Goal: Entertainment & Leisure: Consume media (video, audio)

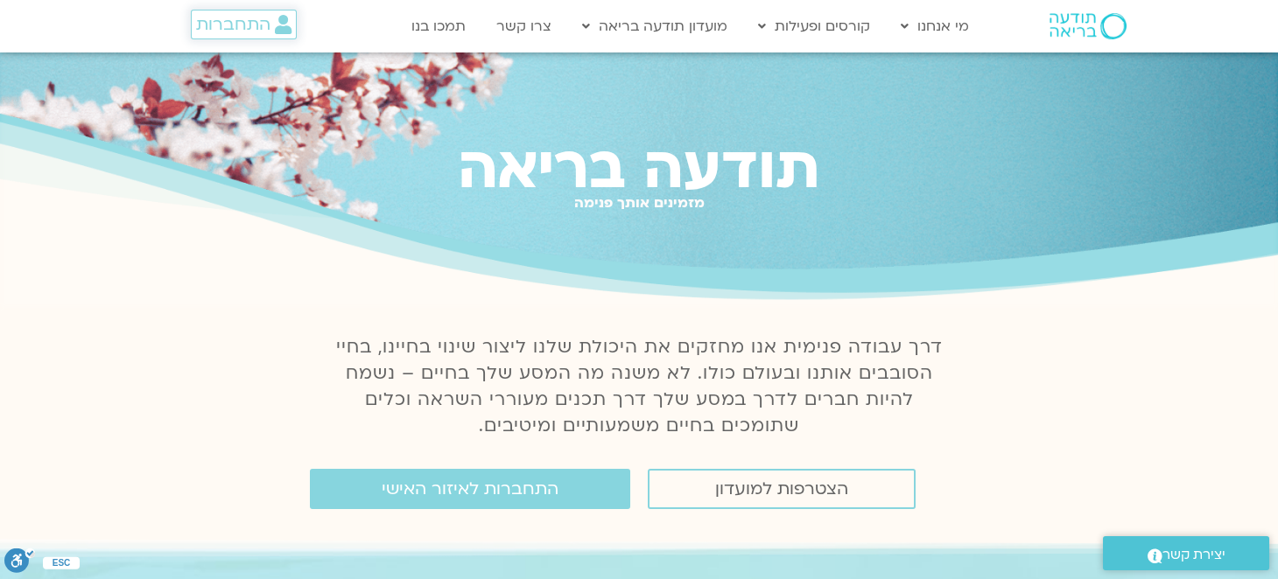
click at [265, 25] on span "התחברות" at bounding box center [233, 24] width 74 height 19
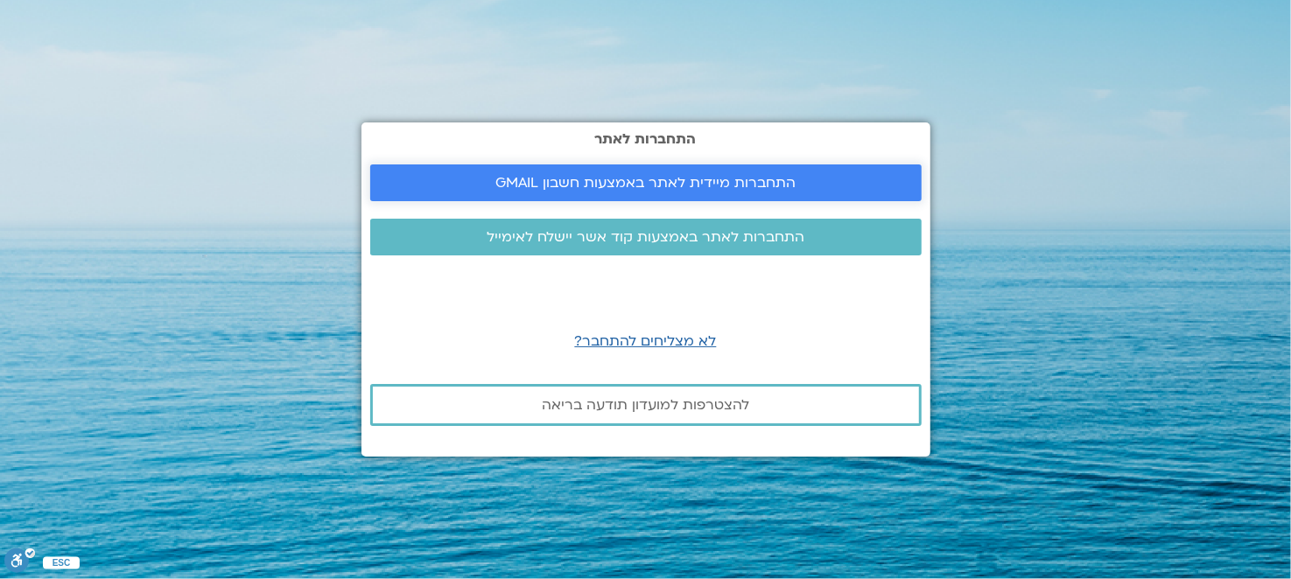
click at [604, 180] on span "התחברות מיידית לאתר באמצעות חשבון GMAIL" at bounding box center [645, 183] width 300 height 16
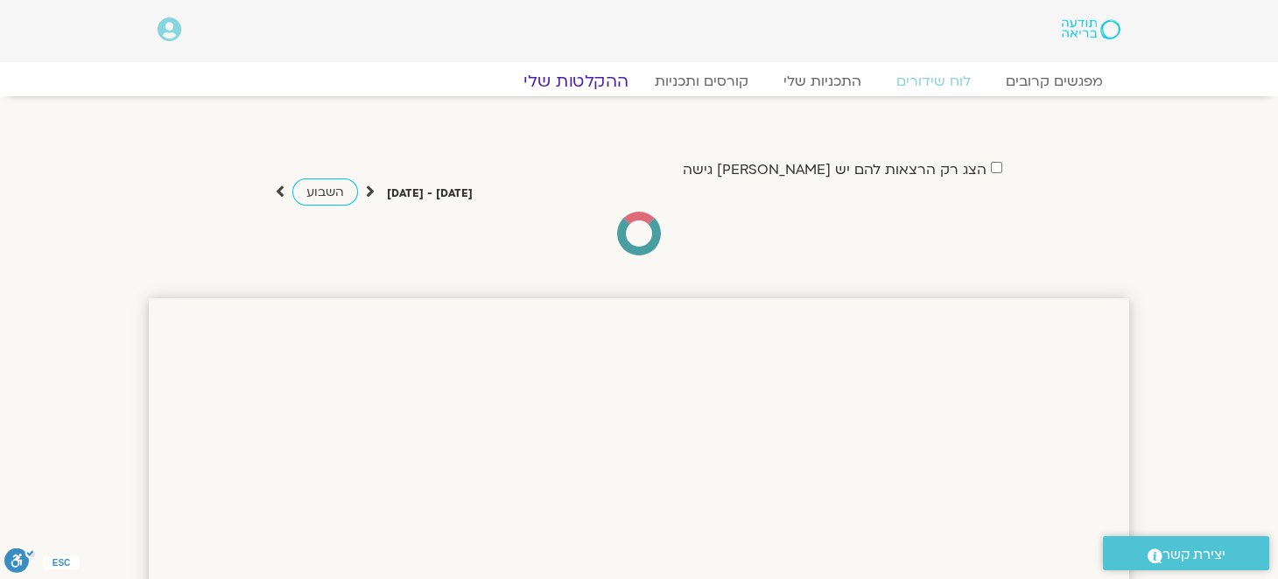
click at [584, 82] on link "ההקלטות שלי" at bounding box center [575, 81] width 147 height 21
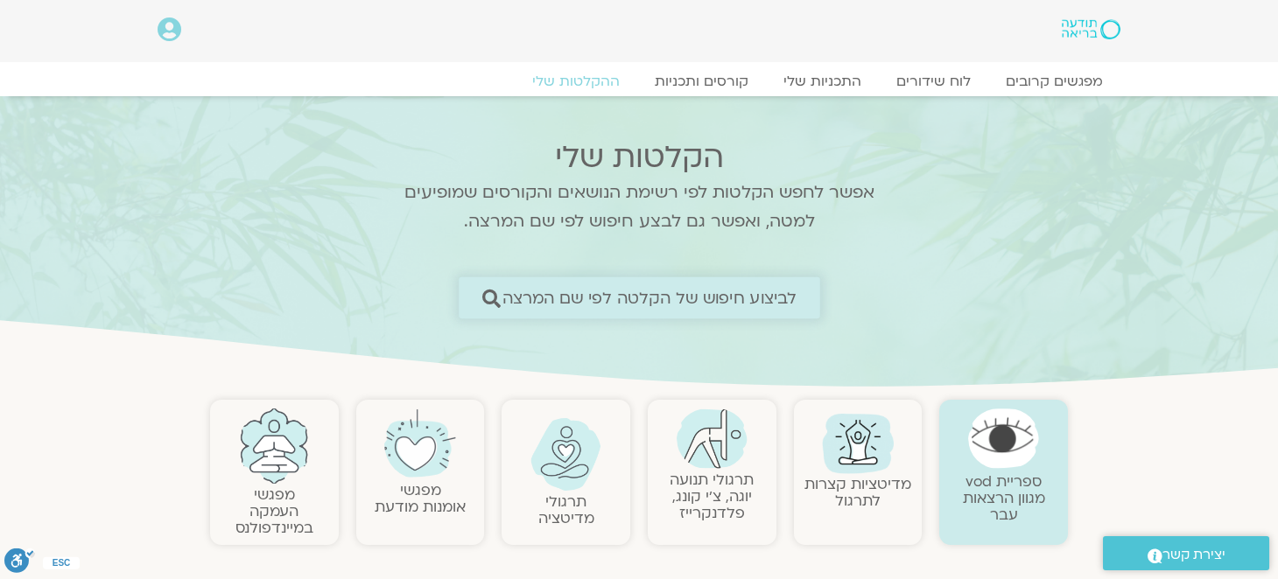
click at [497, 303] on icon at bounding box center [490, 298] width 18 height 18
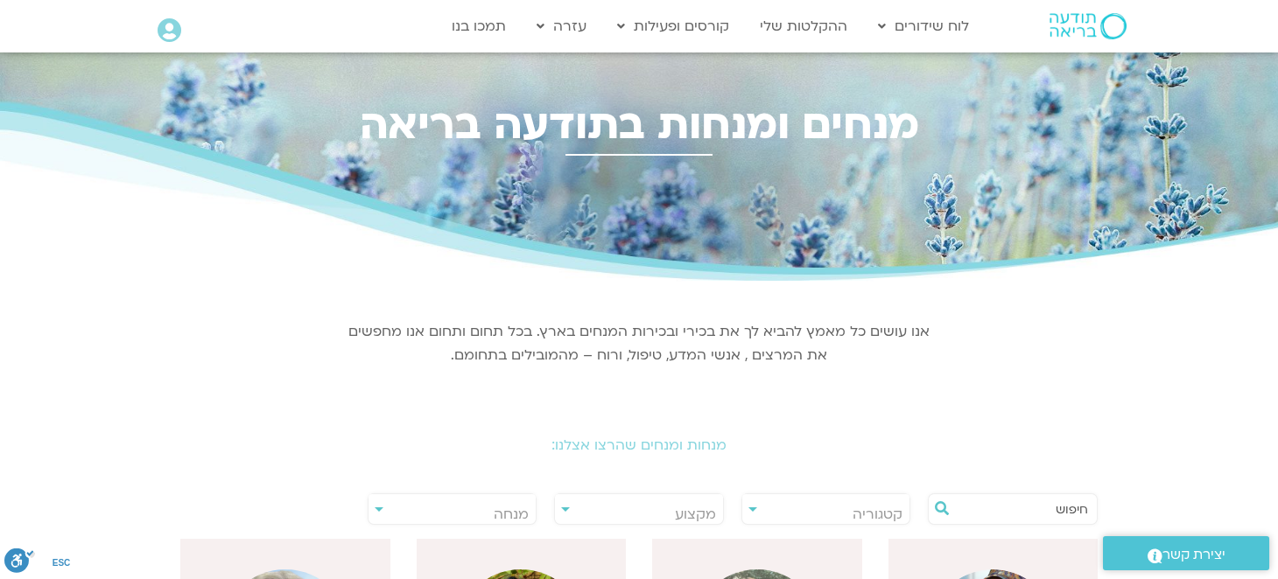
click at [1000, 501] on input "text" at bounding box center [1021, 509] width 133 height 30
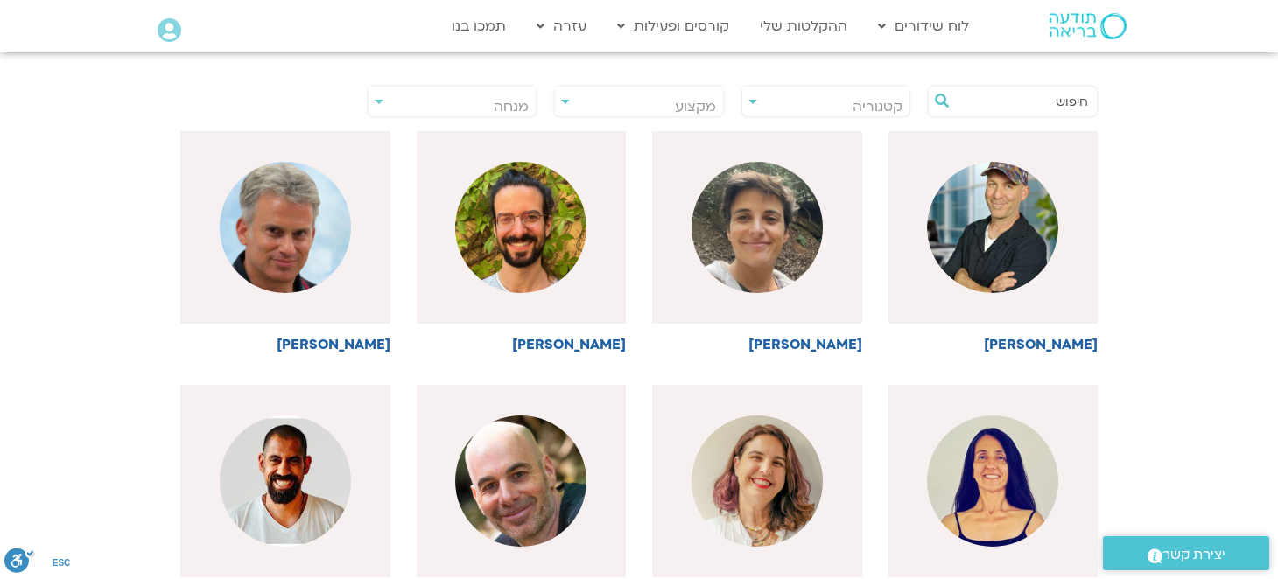
scroll to position [437, 0]
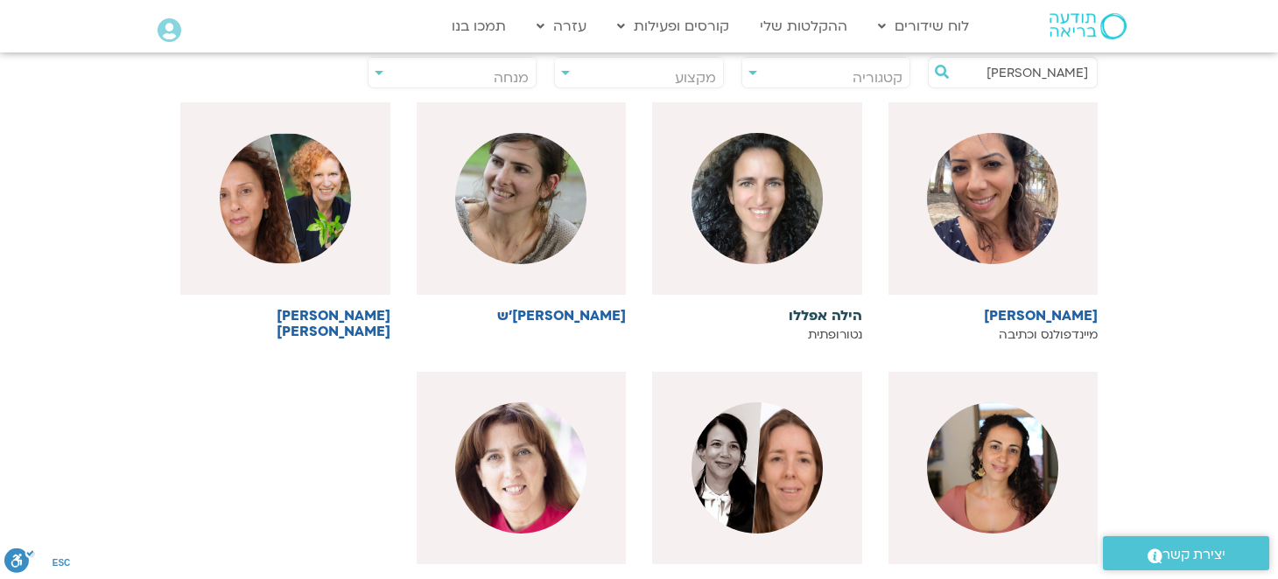
type input "הילה"
click at [782, 216] on img at bounding box center [756, 198] width 131 height 131
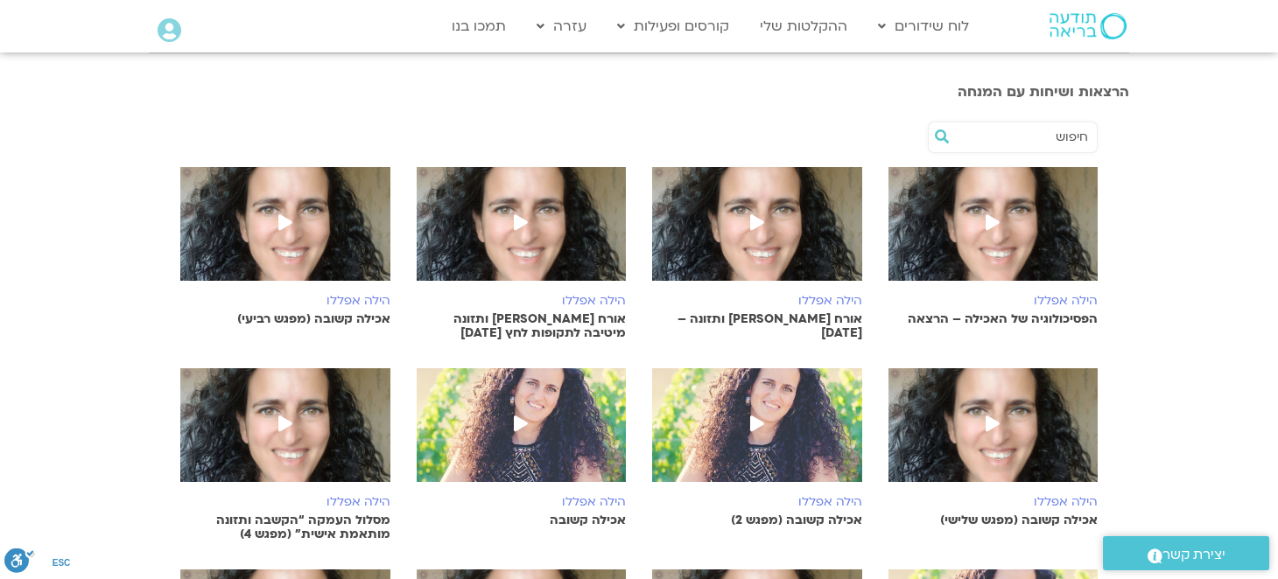
scroll to position [788, 0]
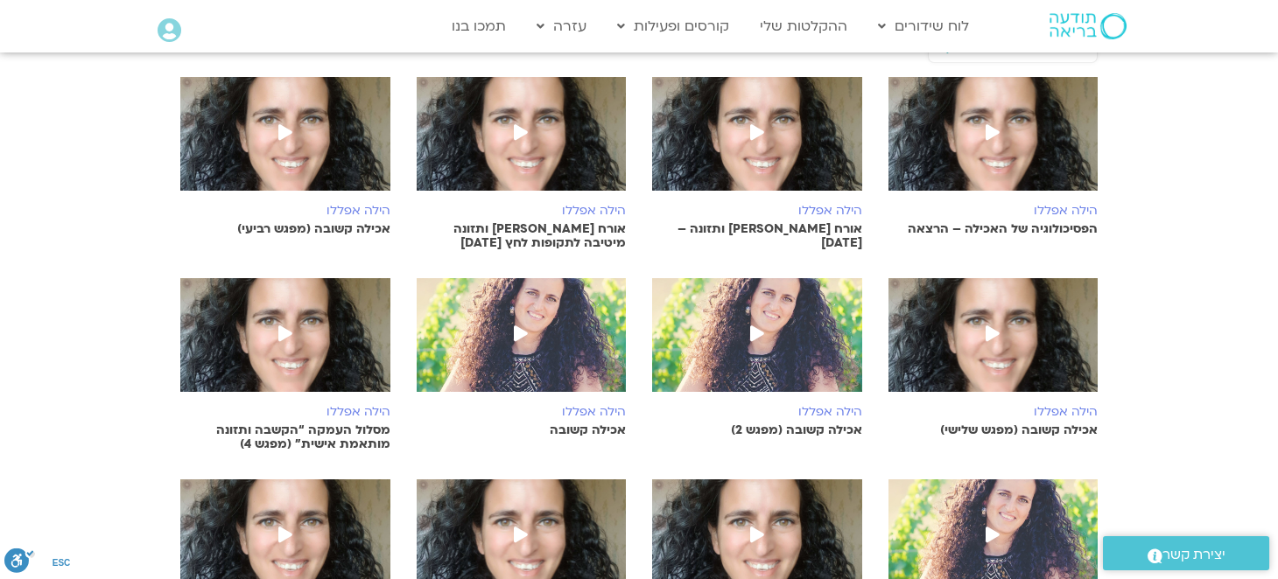
click at [963, 173] on img at bounding box center [993, 142] width 210 height 131
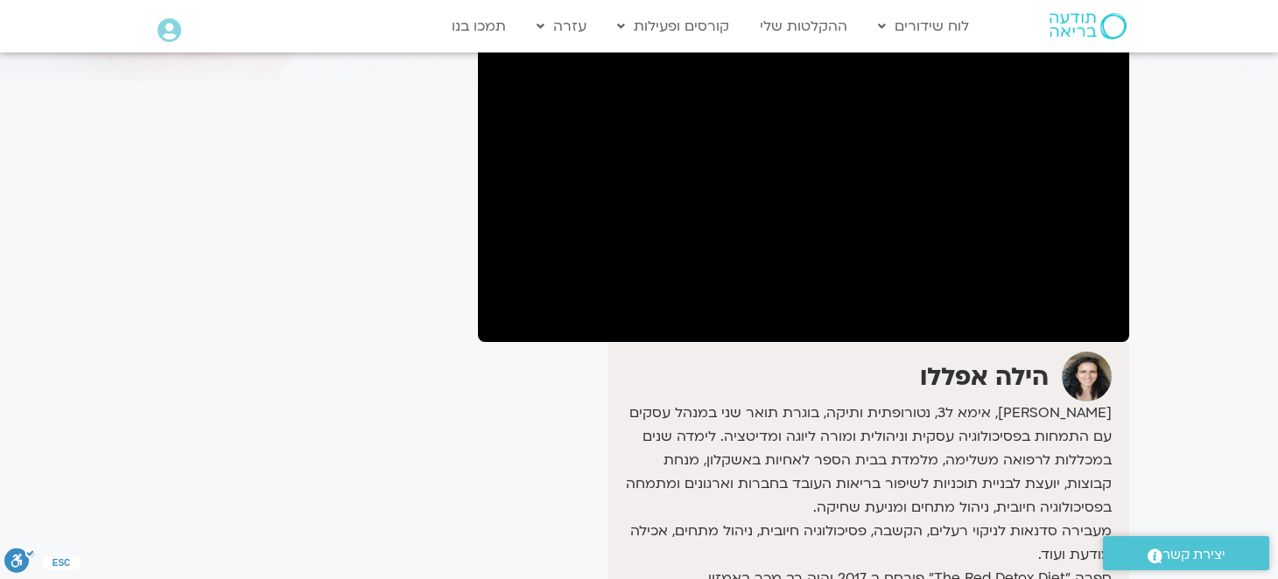
scroll to position [174, 0]
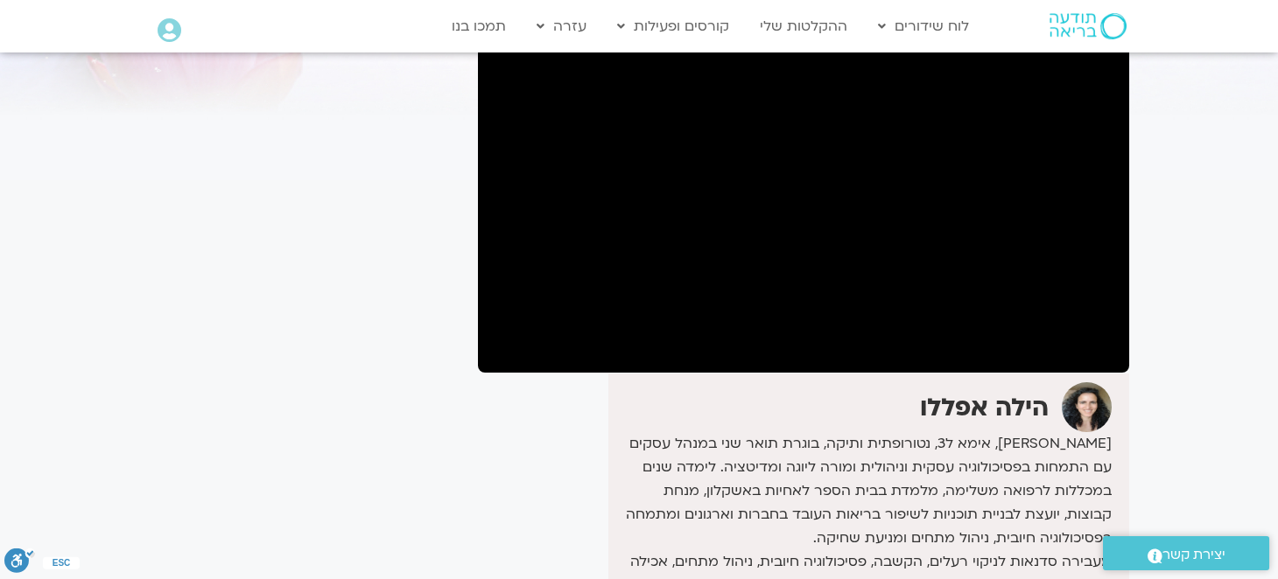
click at [561, 400] on div "[PERSON_NAME] מעבירה סדנאות לניקוי רעלים, הקשבה, פסיכולוגיה חיובית, ניהול מתחים…" at bounding box center [803, 561] width 651 height 375
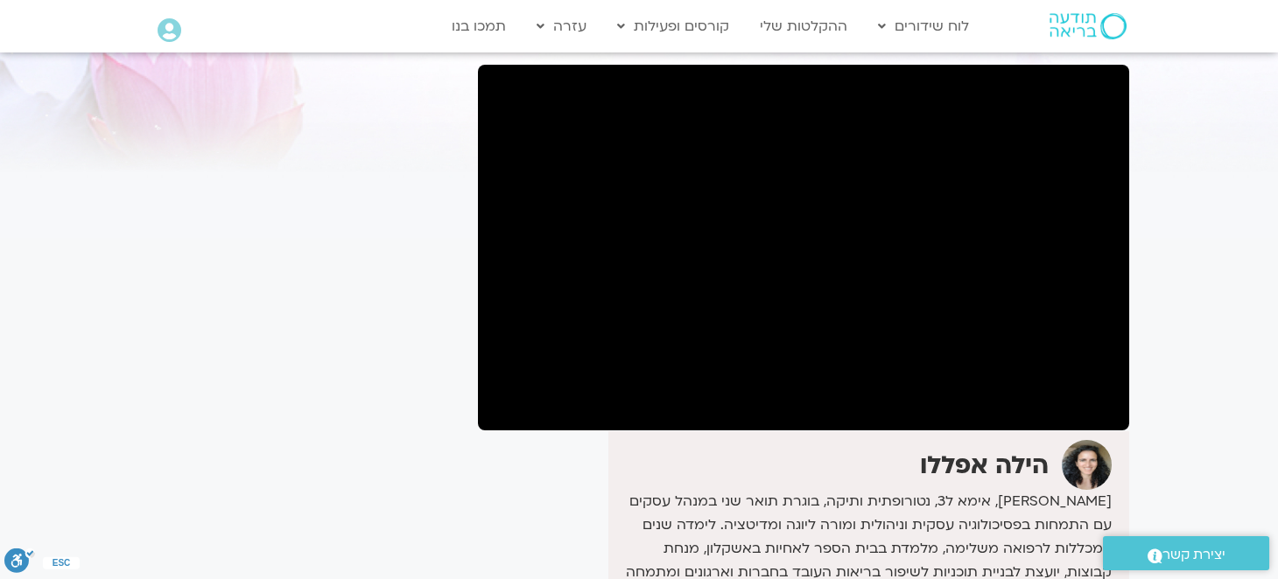
scroll to position [87, 0]
